Goal: Task Accomplishment & Management: Manage account settings

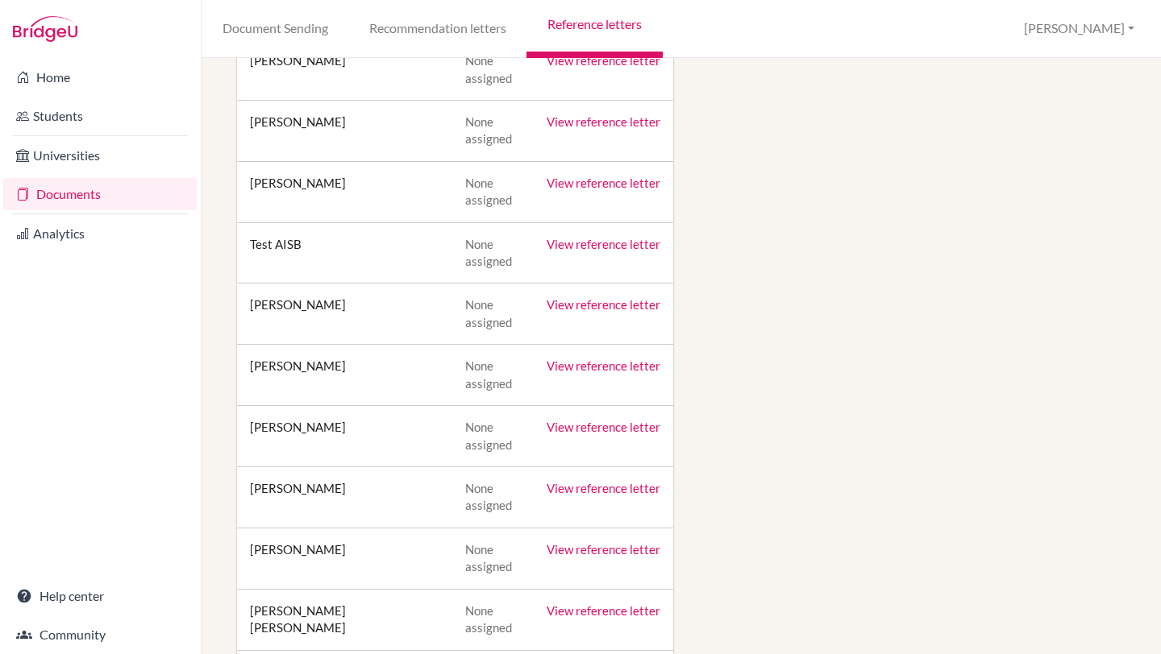
scroll to position [306, 0]
click at [598, 431] on link "View reference letter" at bounding box center [603, 426] width 114 height 15
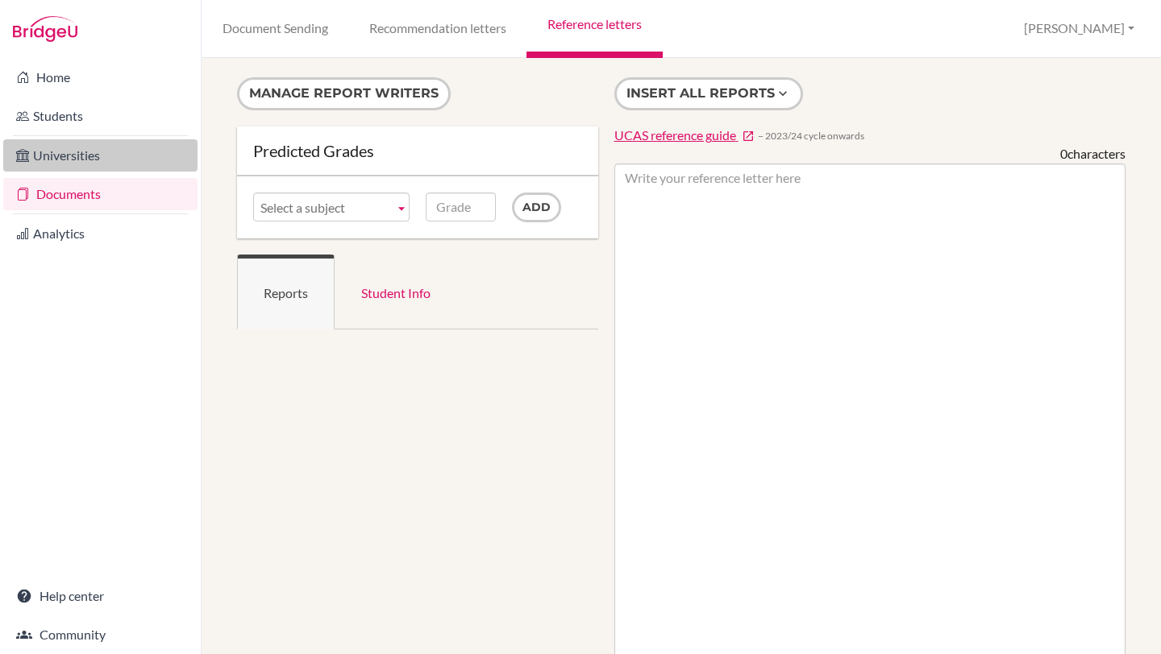
click at [77, 157] on link "Universities" at bounding box center [100, 155] width 194 height 32
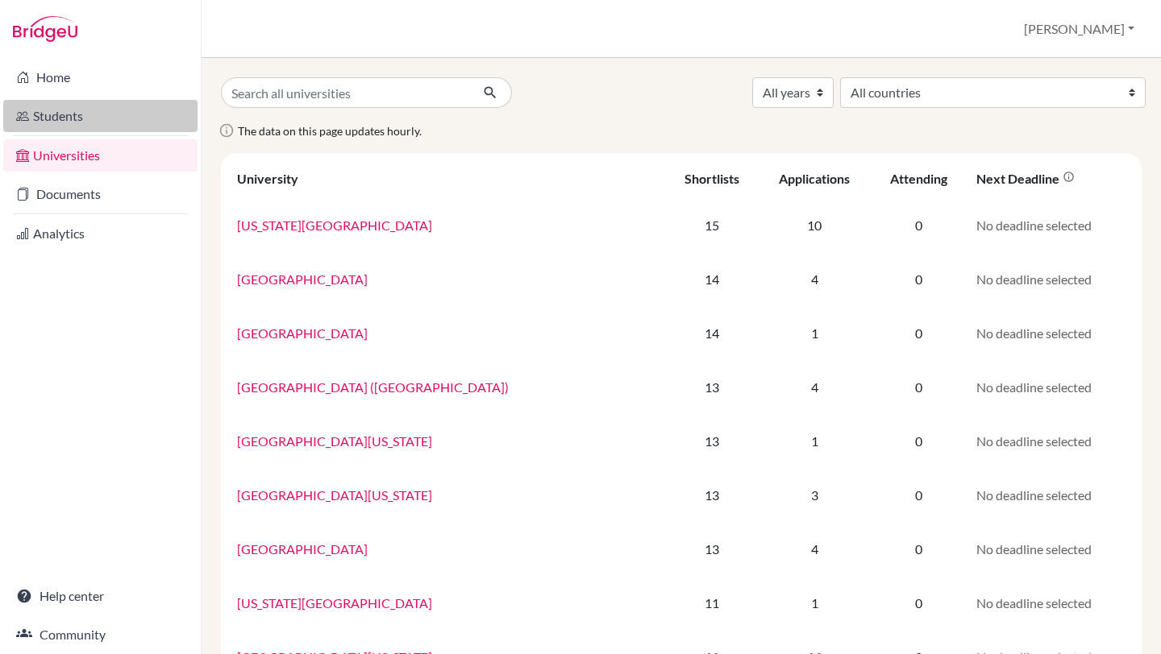
click at [32, 118] on link "Students" at bounding box center [100, 116] width 194 height 32
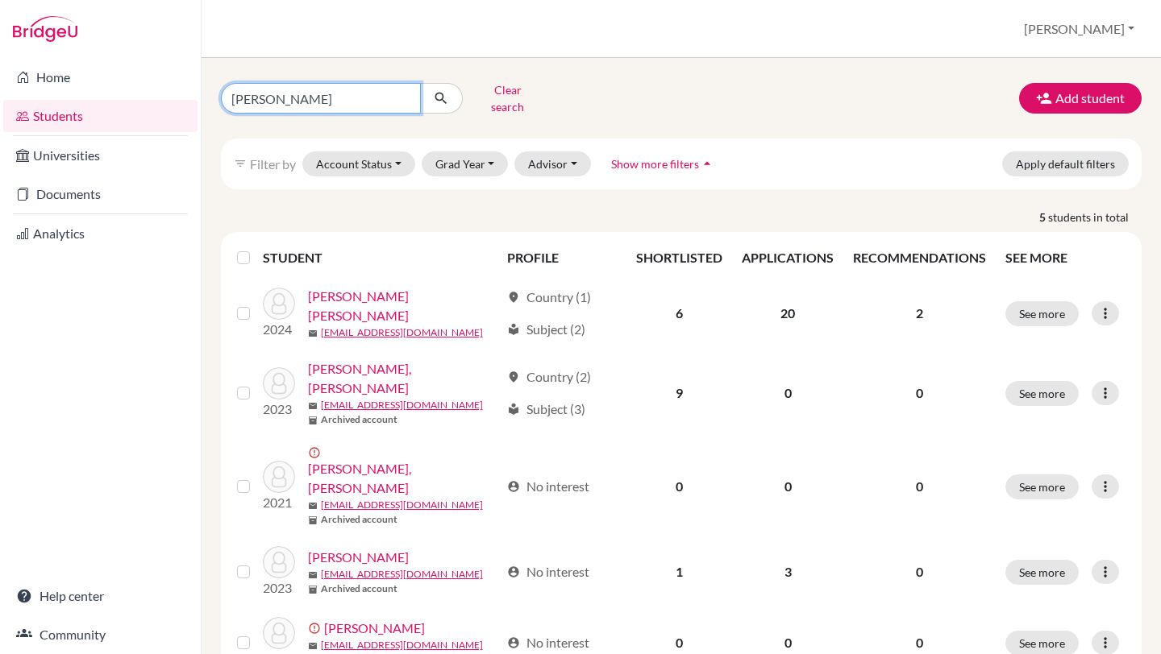
click at [314, 88] on input "pablo" at bounding box center [321, 98] width 200 height 31
type input "p"
type input "maria"
click button "submit" at bounding box center [441, 98] width 43 height 31
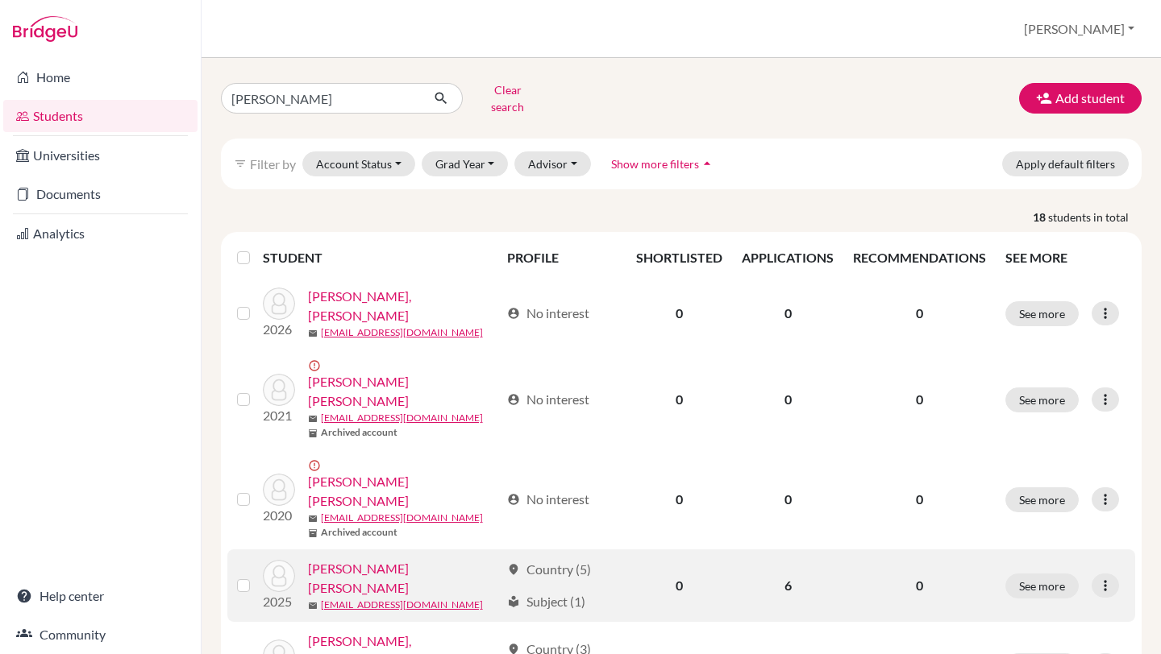
click at [312, 559] on link "CARDOZO GUTIERREZ, MARIA RENEE" at bounding box center [404, 578] width 193 height 39
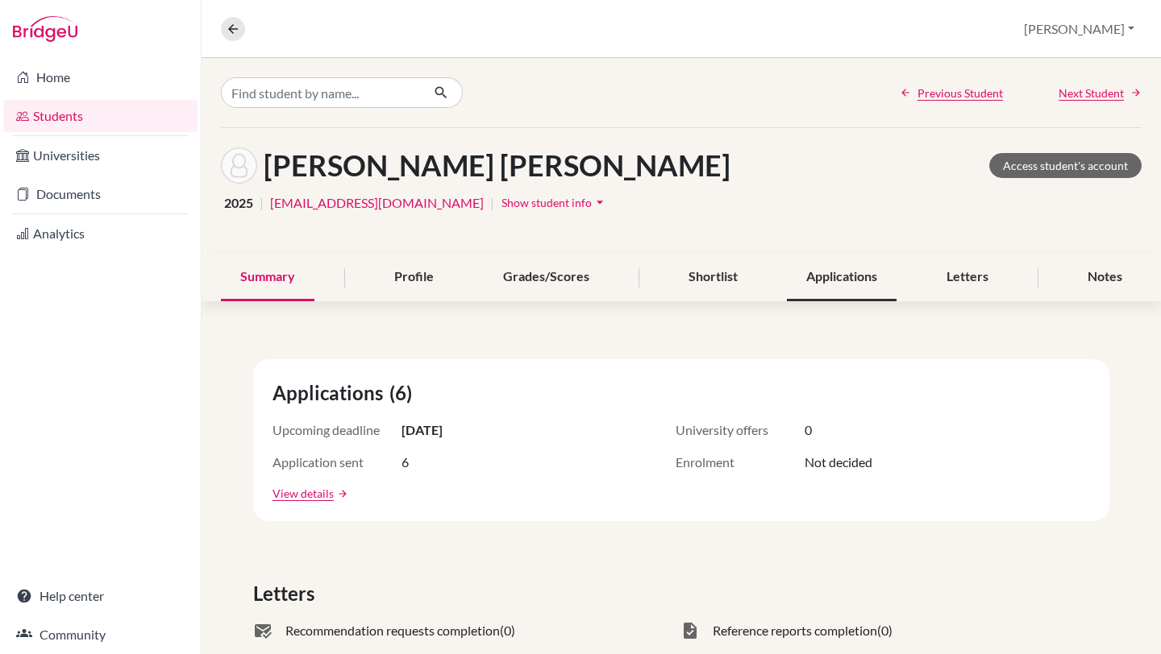
click at [828, 270] on div "Applications" at bounding box center [842, 278] width 110 height 48
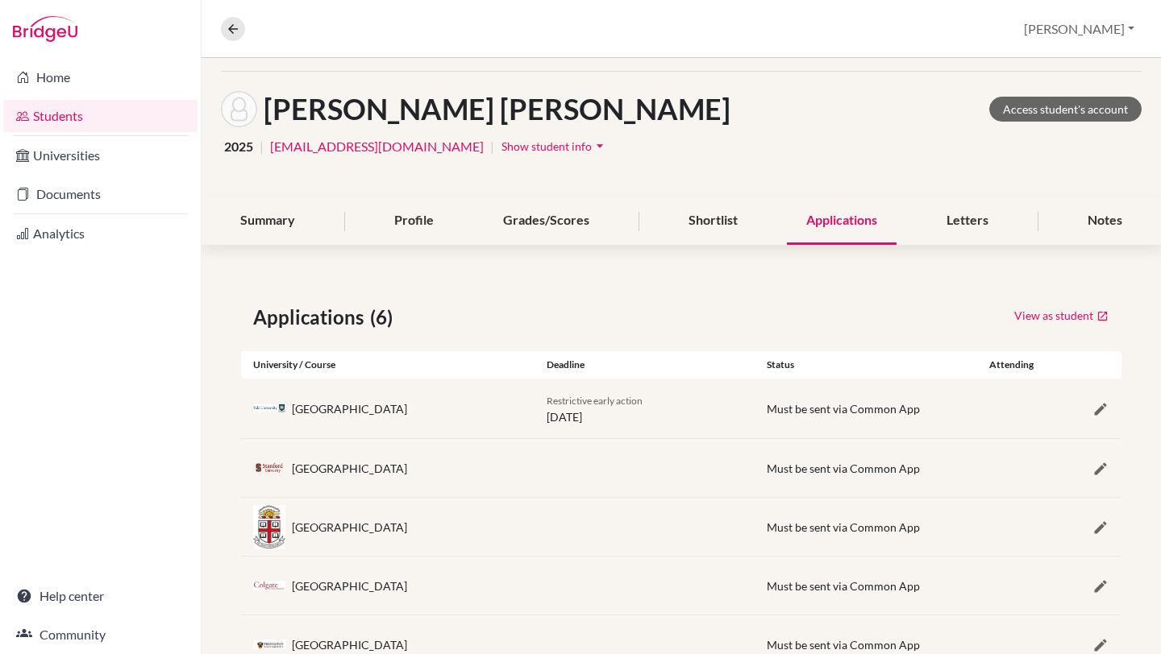
scroll to position [174, 0]
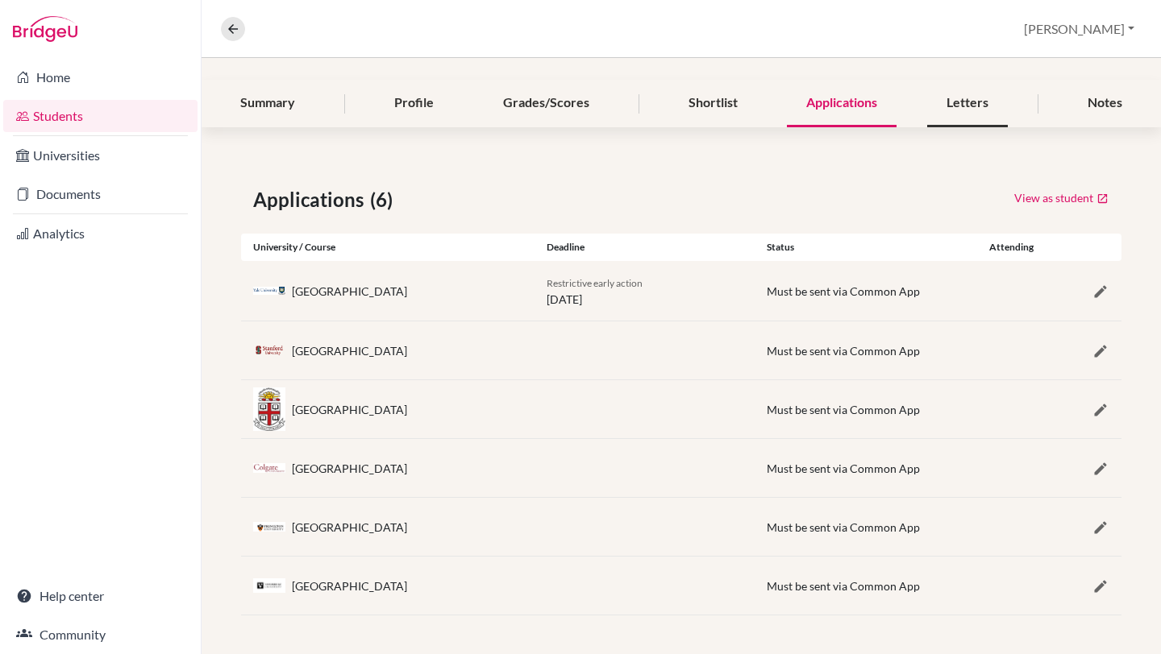
click at [939, 102] on div "Letters" at bounding box center [967, 104] width 81 height 48
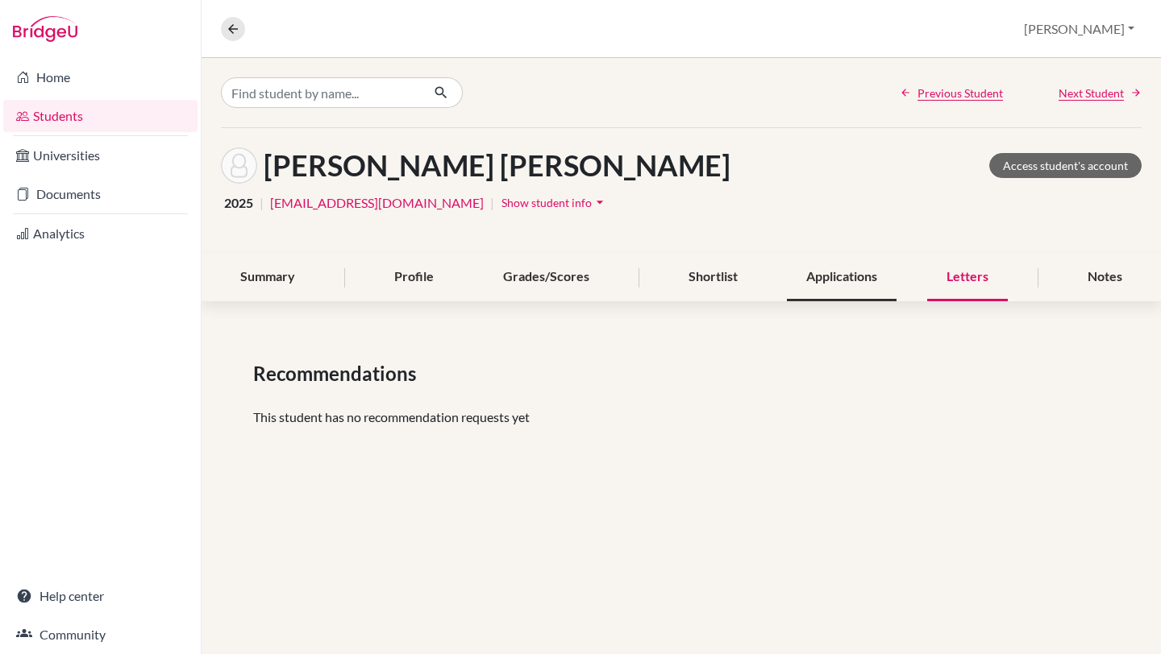
click at [832, 280] on div "Applications" at bounding box center [842, 278] width 110 height 48
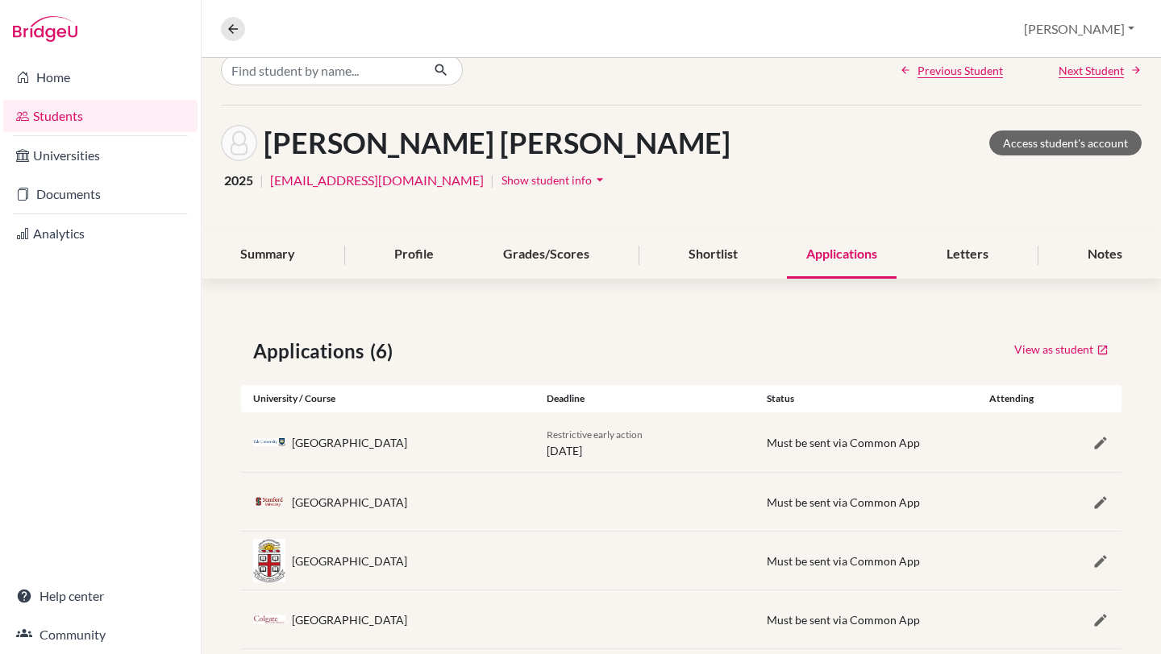
scroll to position [174, 0]
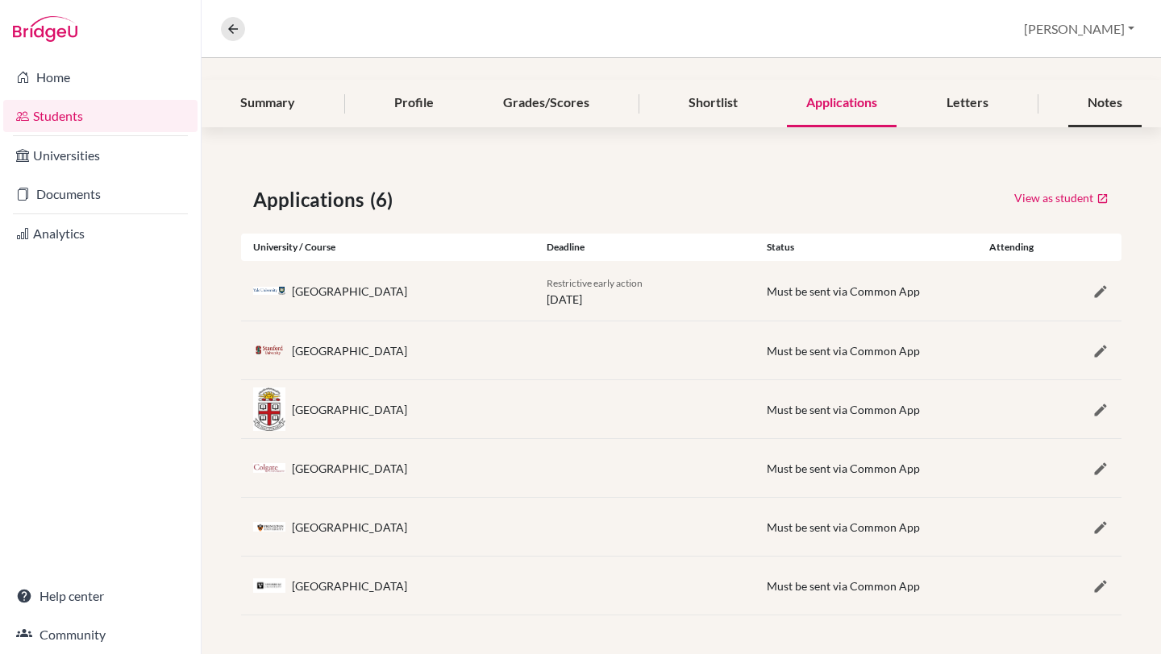
click at [1108, 94] on div "Notes" at bounding box center [1104, 104] width 73 height 48
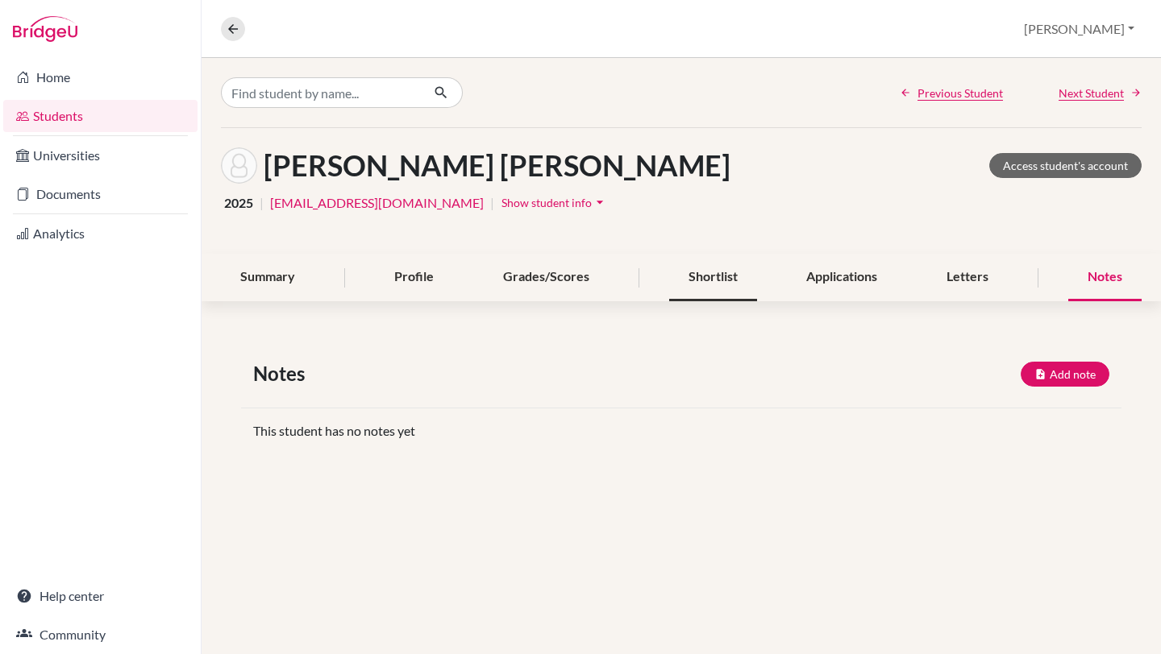
click at [708, 272] on div "Shortlist" at bounding box center [713, 278] width 88 height 48
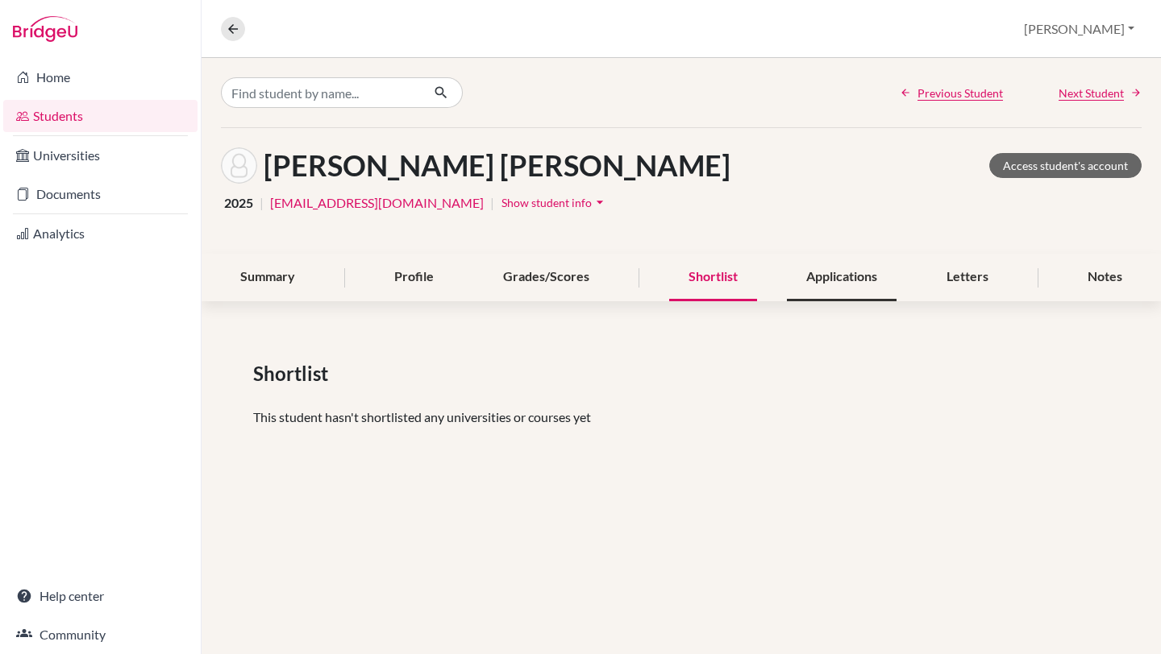
click at [866, 285] on div "Applications" at bounding box center [842, 278] width 110 height 48
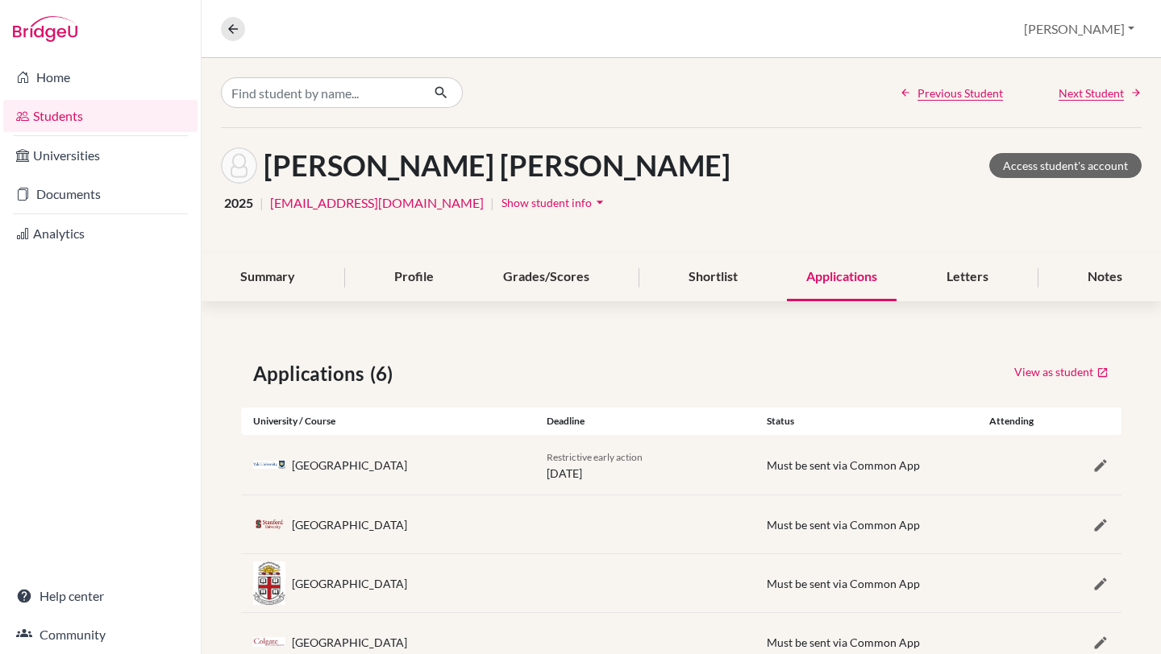
click at [548, 207] on span "Show student info" at bounding box center [546, 203] width 90 height 14
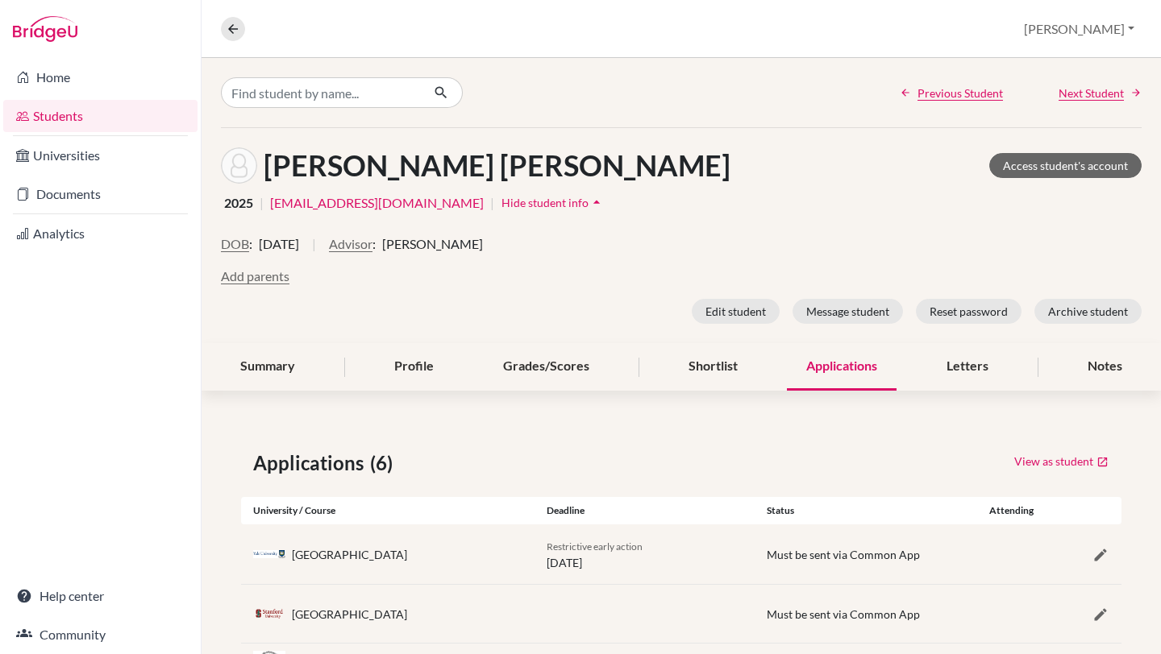
click at [588, 207] on icon "arrow_drop_up" at bounding box center [596, 202] width 16 height 16
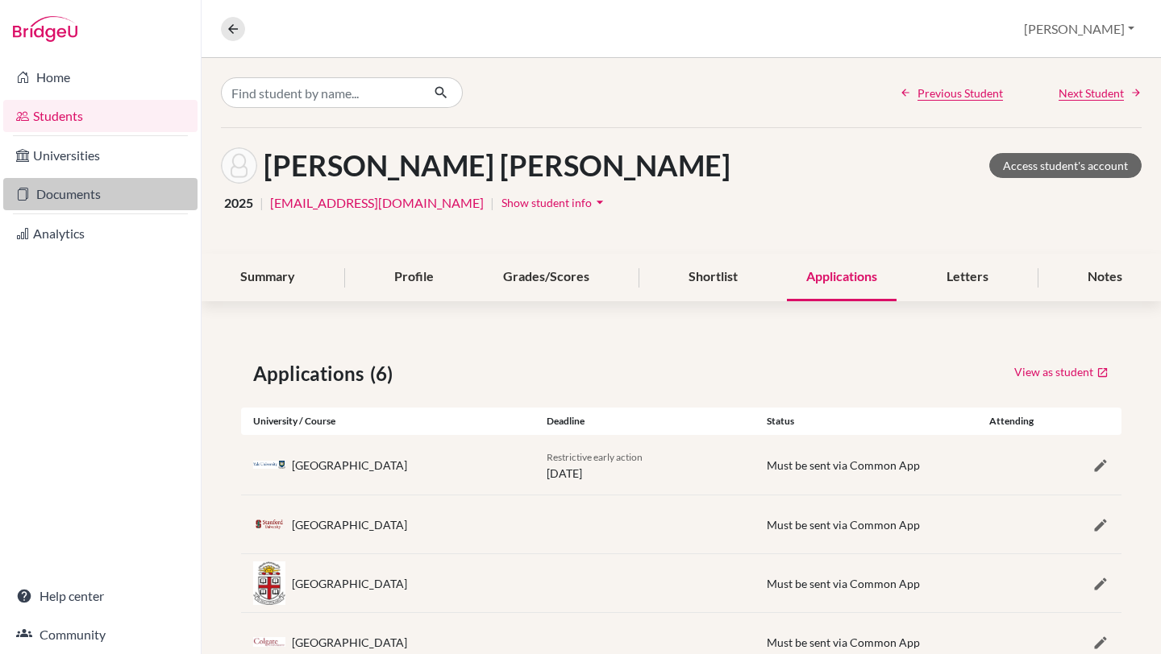
click at [100, 190] on link "Documents" at bounding box center [100, 194] width 194 height 32
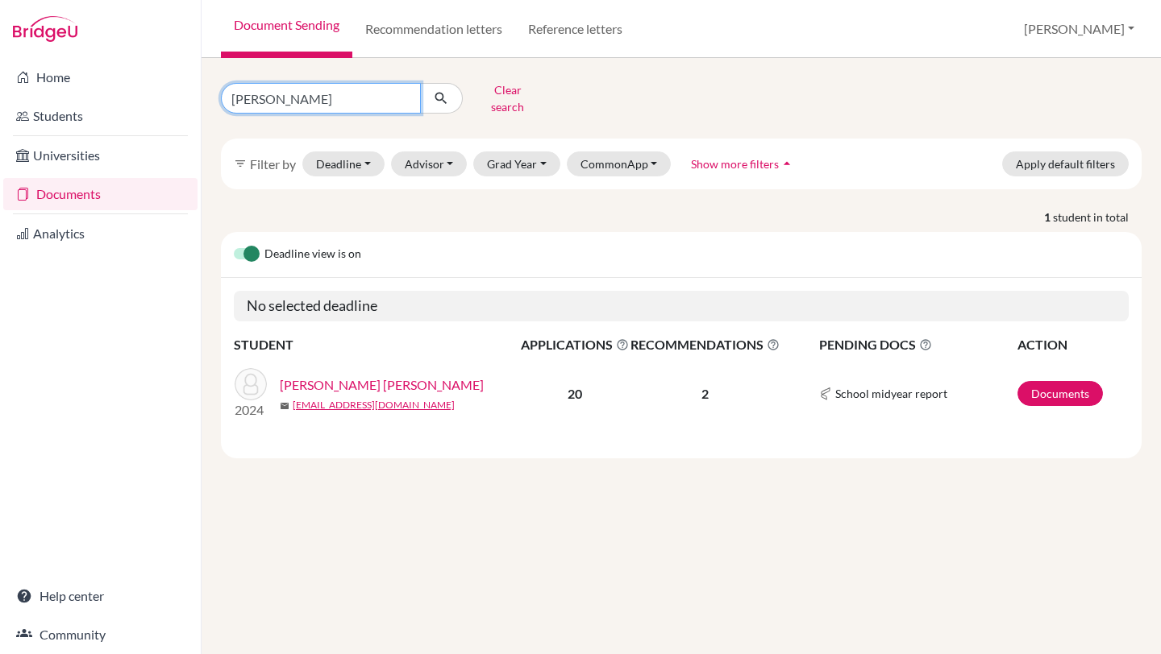
drag, startPoint x: 313, startPoint y: 92, endPoint x: 225, endPoint y: 85, distance: 88.1
click at [224, 85] on input "pablo" at bounding box center [321, 98] width 200 height 31
type input "[PERSON_NAME] [PERSON_NAME]"
click button "submit" at bounding box center [441, 98] width 43 height 31
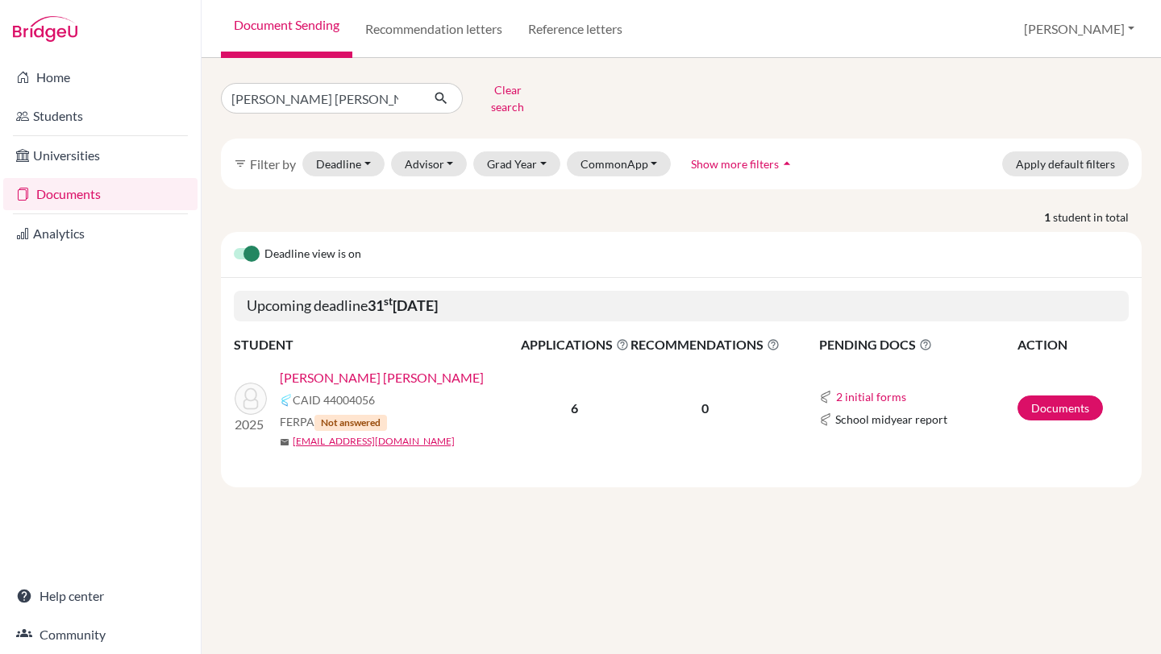
click at [364, 371] on link "[PERSON_NAME] [PERSON_NAME]" at bounding box center [382, 377] width 204 height 19
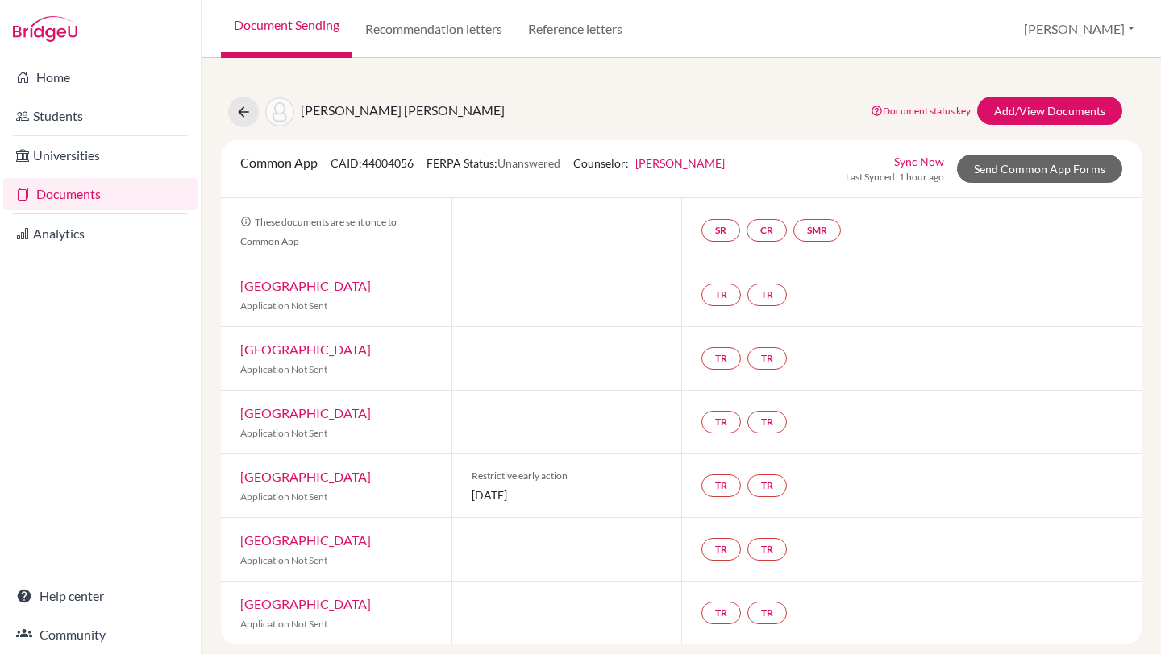
scroll to position [10, 0]
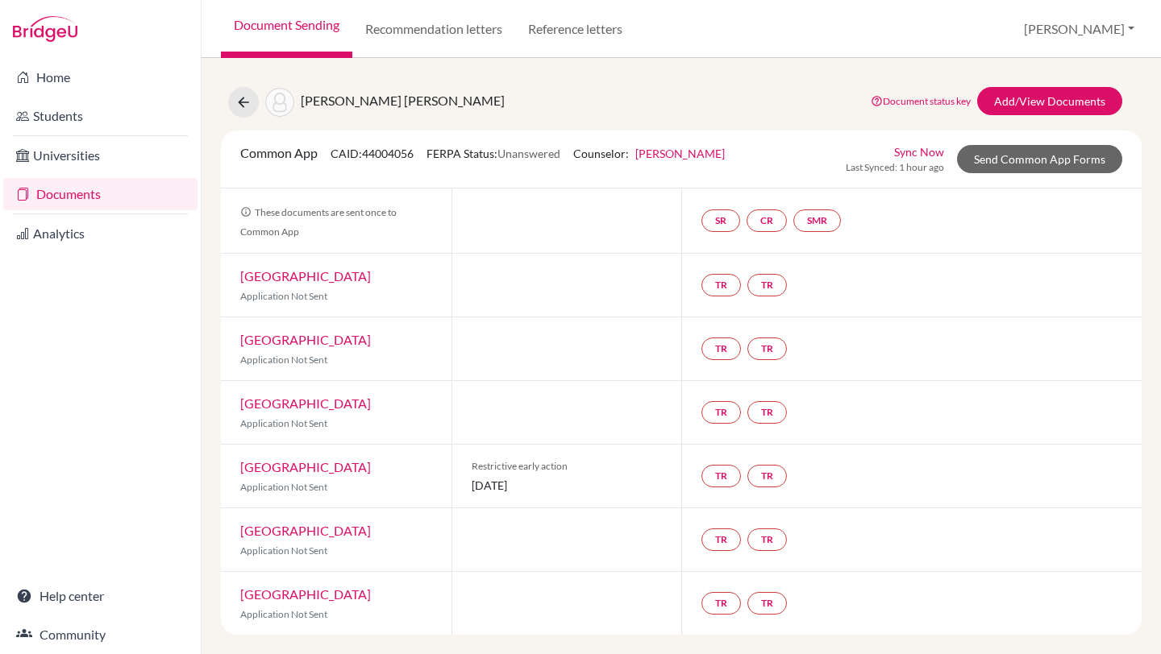
drag, startPoint x: 434, startPoint y: 157, endPoint x: 576, endPoint y: 160, distance: 142.7
click at [576, 160] on div "Common App CAID: 44004056 FERPA Status: Unanswered Counselor: Candice Tigerman …" at bounding box center [482, 158] width 509 height 31
click at [554, 152] on span "Unanswered" at bounding box center [528, 154] width 63 height 14
click at [521, 155] on span "Unanswered" at bounding box center [528, 154] width 63 height 14
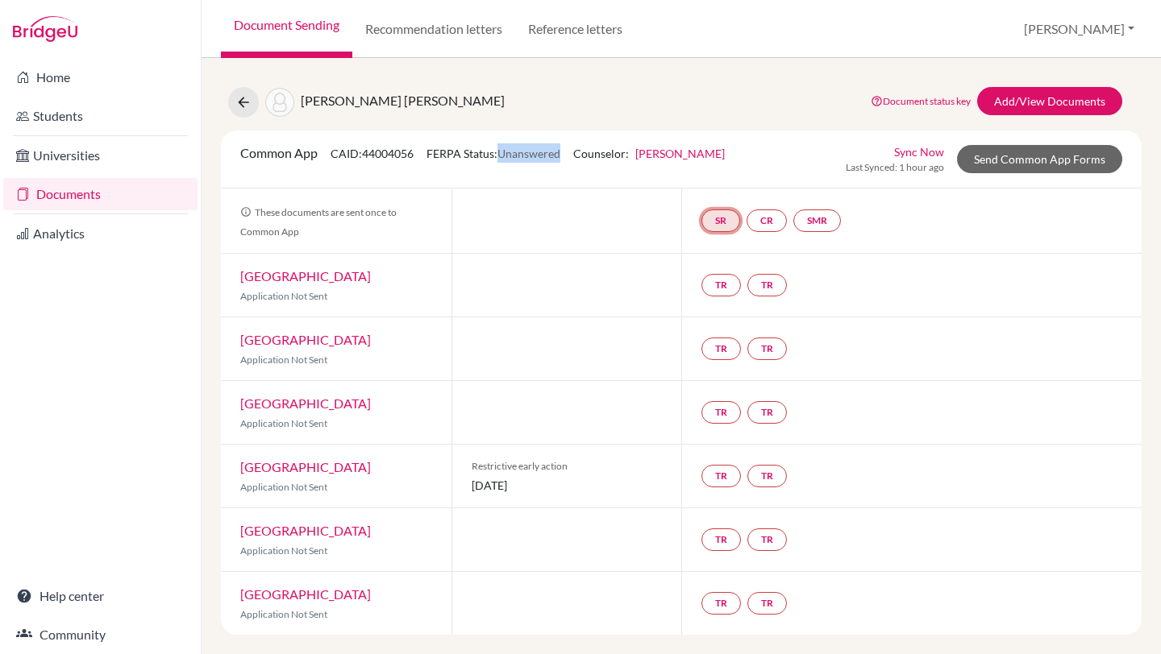
click at [721, 218] on link "SR" at bounding box center [720, 221] width 39 height 23
click at [717, 172] on link "School report" at bounding box center [720, 172] width 69 height 14
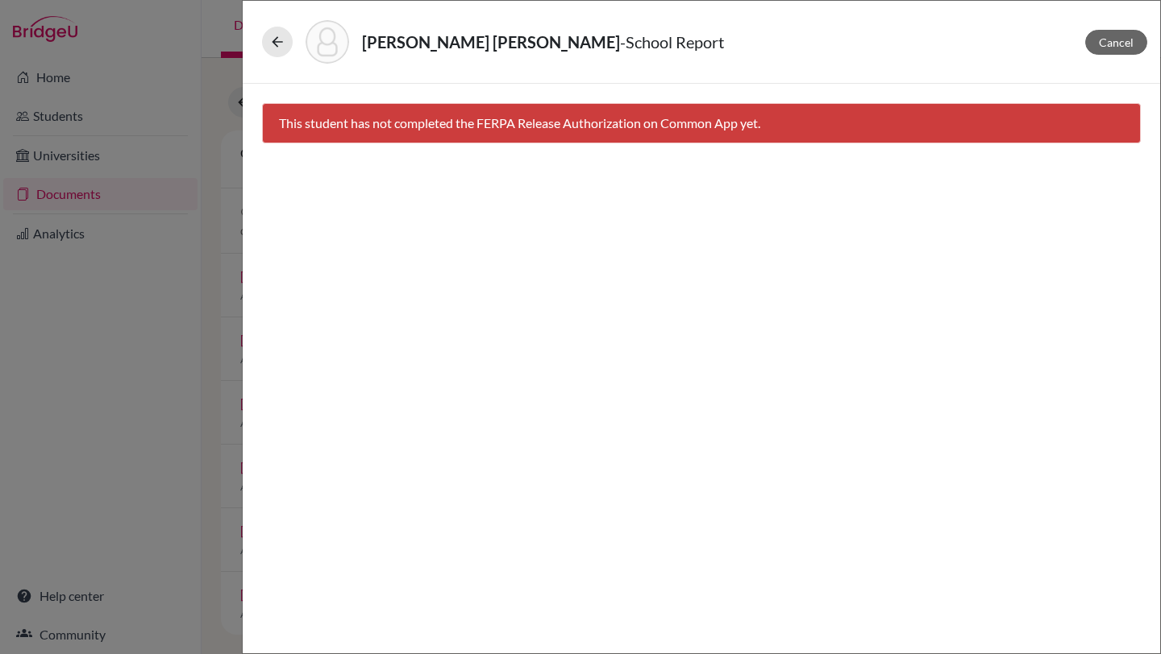
click at [733, 118] on div "This student has not completed the FERPA Release Authorization on Common App ye…" at bounding box center [701, 123] width 878 height 40
click at [275, 44] on icon at bounding box center [277, 42] width 16 height 16
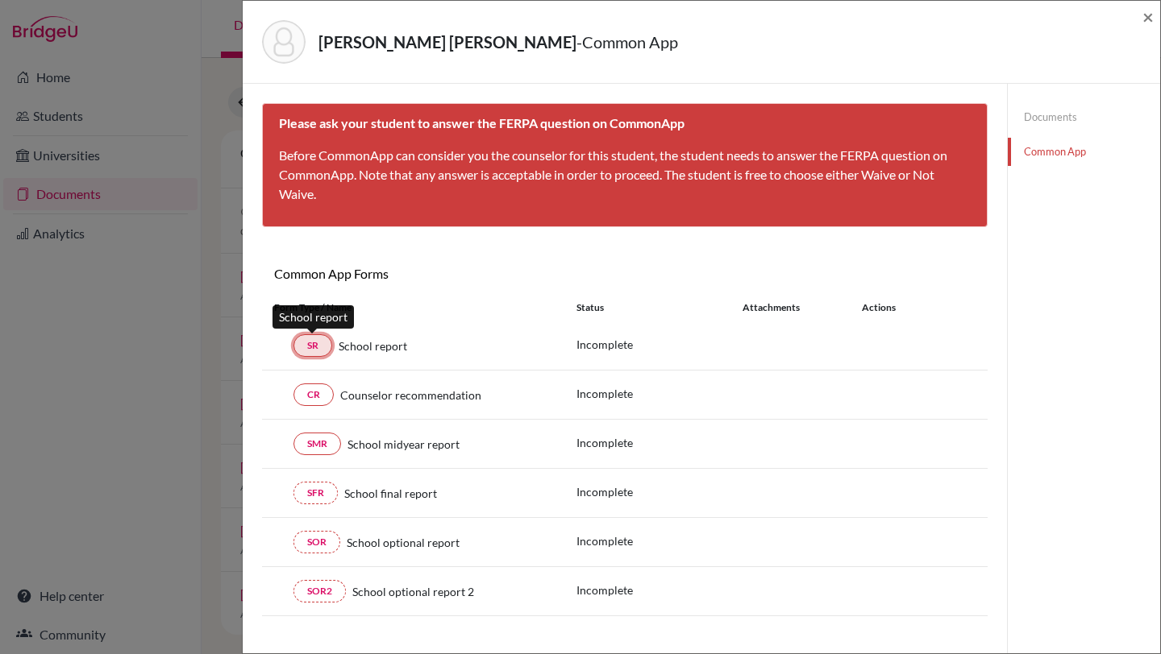
click at [322, 346] on link "SR" at bounding box center [312, 345] width 39 height 23
click at [1148, 17] on span "×" at bounding box center [1147, 16] width 11 height 23
click at [74, 201] on div "CARDOZO GUTIERREZ, MARIA RENEE - Common App × × Please ask your student to answ…" at bounding box center [580, 327] width 1161 height 654
click at [1143, 13] on span "×" at bounding box center [1147, 16] width 11 height 23
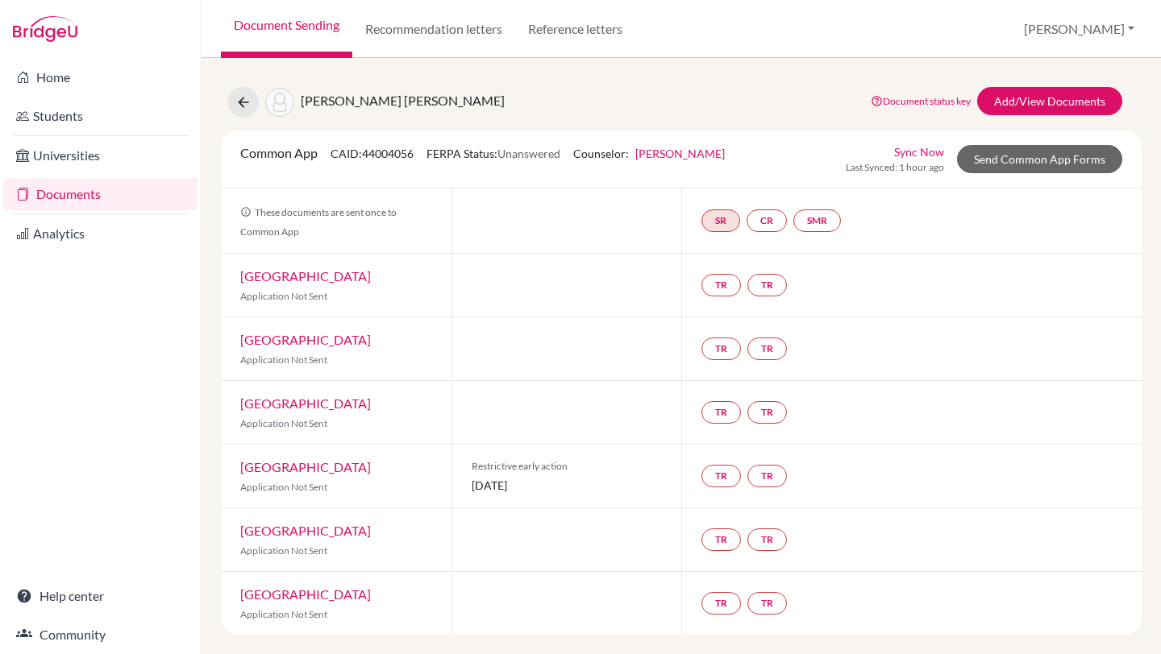
click at [72, 193] on link "Documents" at bounding box center [100, 194] width 194 height 32
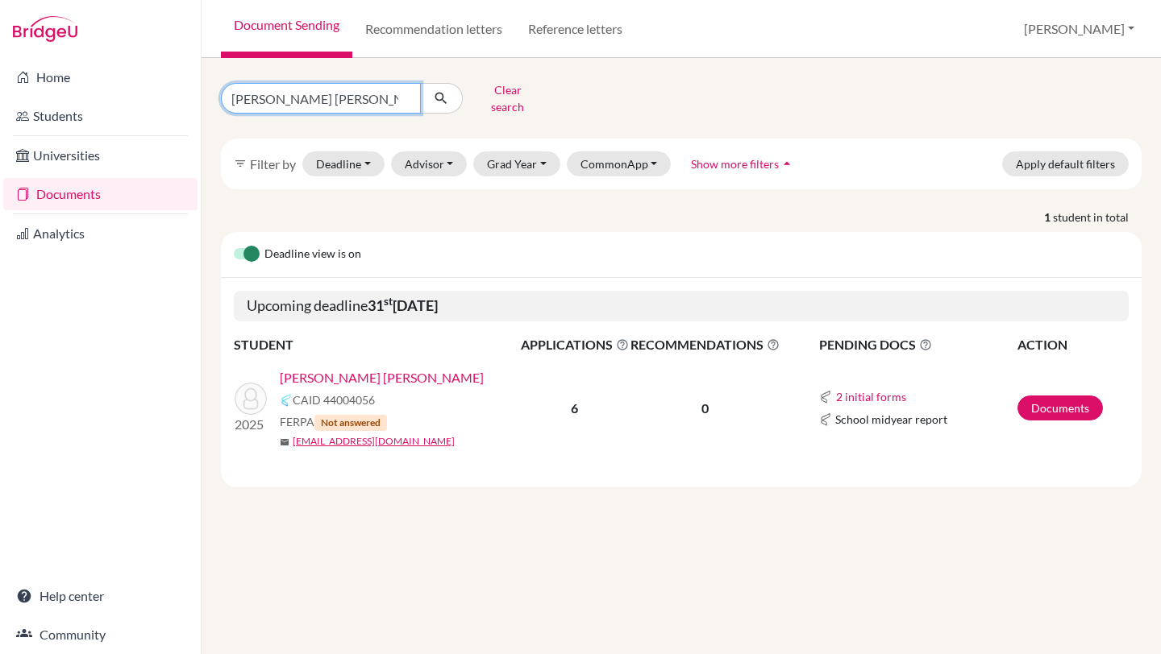
click at [333, 89] on input "[PERSON_NAME] [PERSON_NAME]" at bounding box center [321, 98] width 200 height 31
click at [408, 94] on input "[PERSON_NAME] [PERSON_NAME]" at bounding box center [321, 98] width 200 height 31
click at [404, 91] on input "[PERSON_NAME] [PERSON_NAME]" at bounding box center [321, 98] width 200 height 31
click at [510, 89] on button "Clear search" at bounding box center [507, 98] width 89 height 42
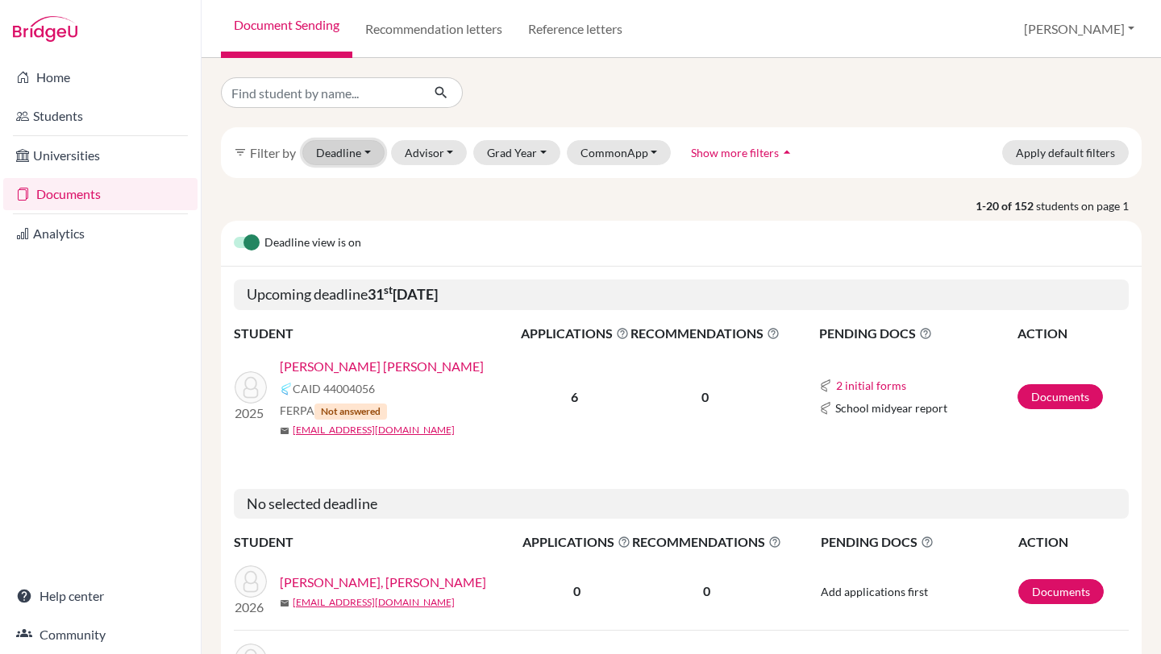
click at [359, 153] on button "Deadline - Select a date range Or double click for a single date selection [DAT…" at bounding box center [343, 152] width 82 height 25
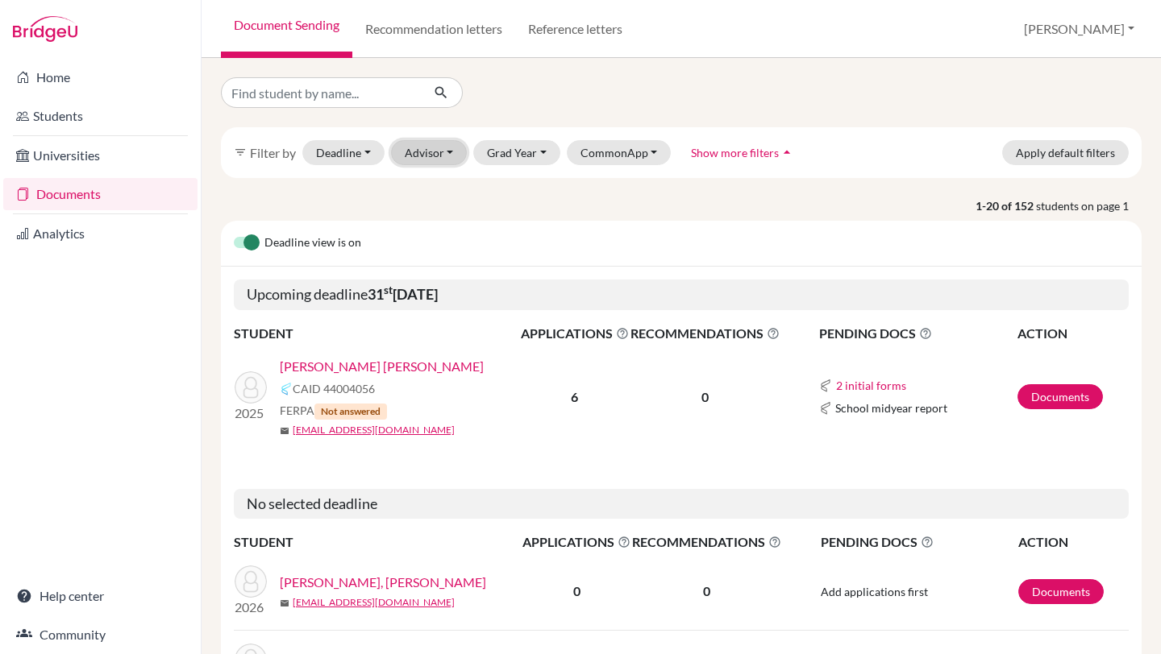
click at [442, 149] on button "Advisor" at bounding box center [429, 152] width 77 height 25
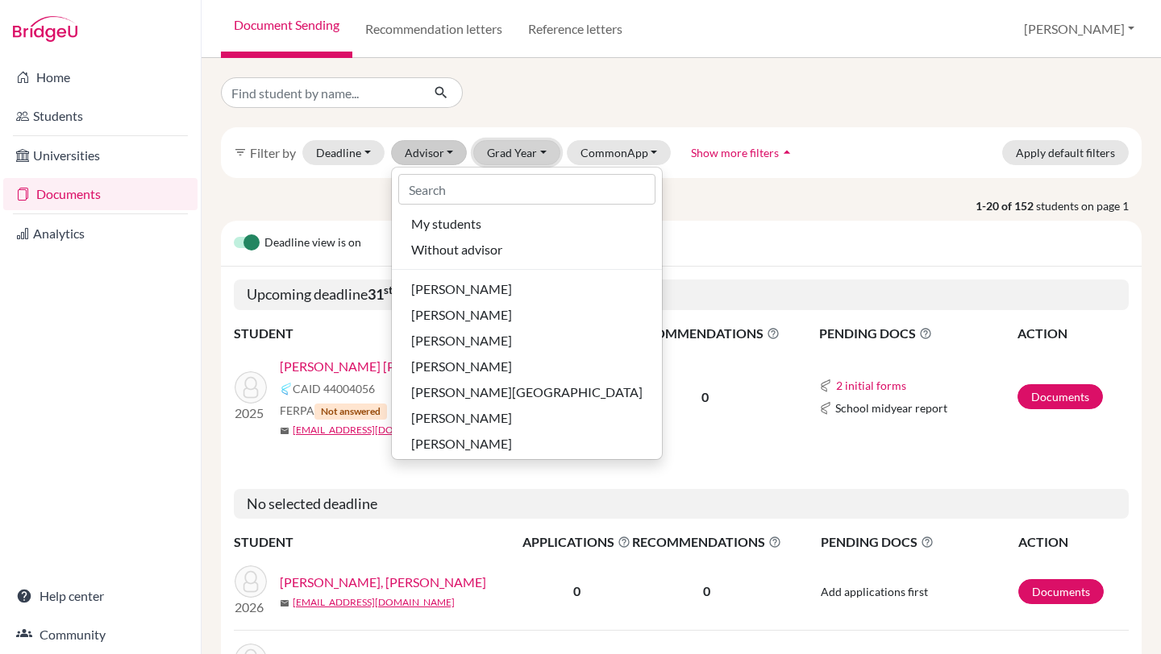
click at [544, 156] on button "Grad Year" at bounding box center [516, 152] width 87 height 25
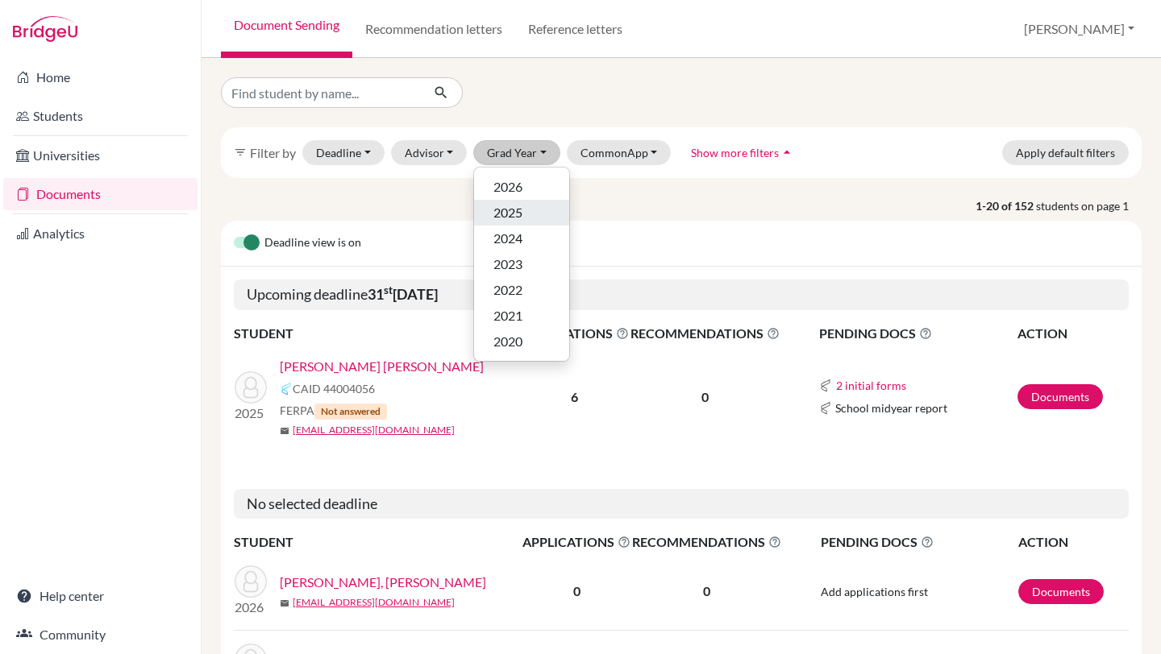
click at [510, 205] on span "2025" at bounding box center [507, 212] width 29 height 19
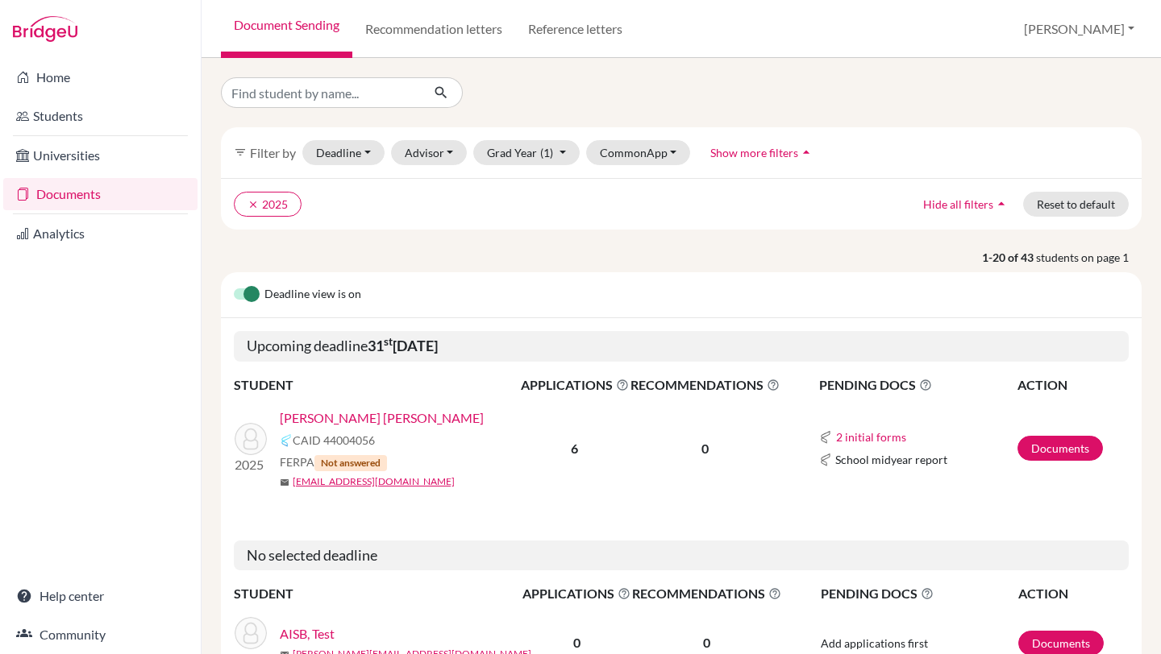
click at [713, 249] on p "1-20 of 43 students on page 1" at bounding box center [681, 257] width 945 height 17
